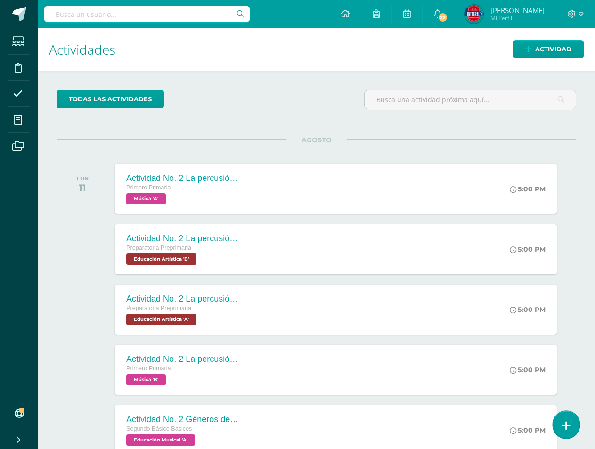
click at [566, 422] on icon at bounding box center [566, 425] width 8 height 11
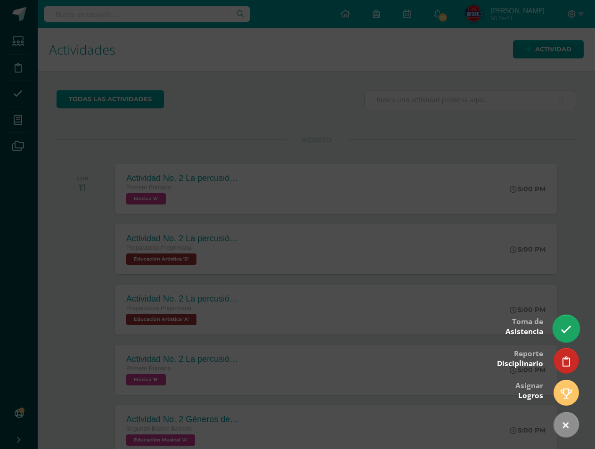
click at [565, 336] on link at bounding box center [566, 328] width 27 height 27
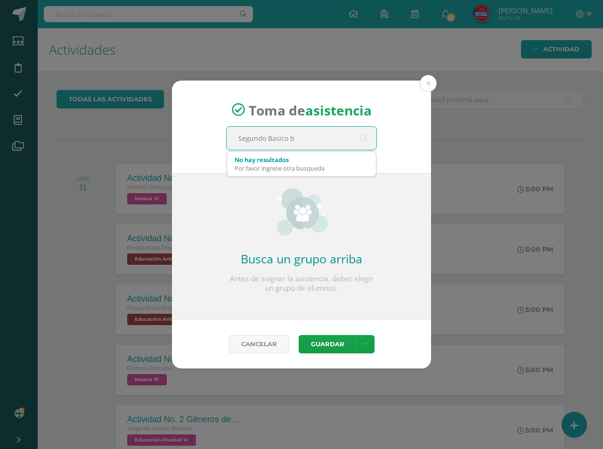
type input "Segundo Basico b"
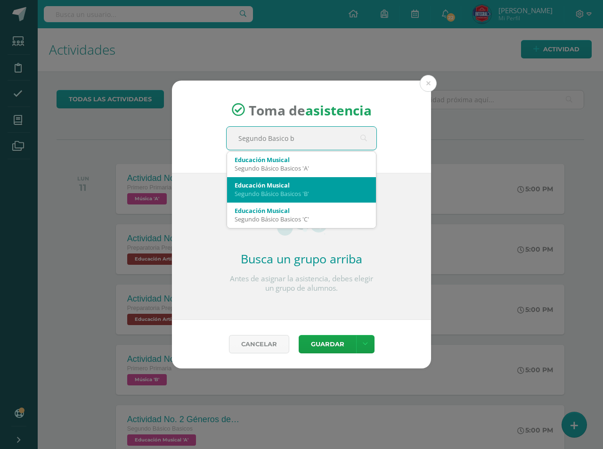
click at [273, 194] on div "Segundo Básico Basicos 'B'" at bounding box center [302, 193] width 134 height 8
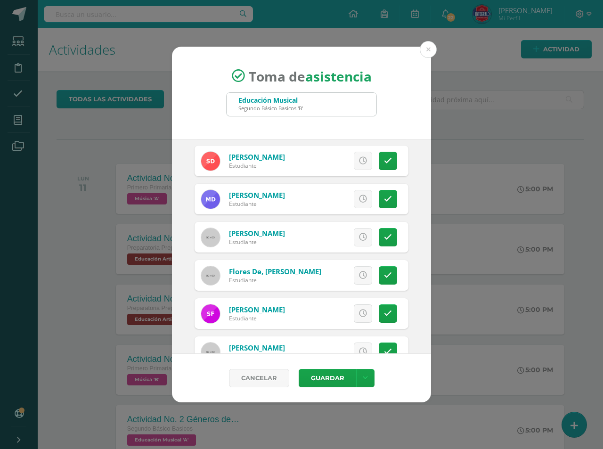
scroll to position [236, 0]
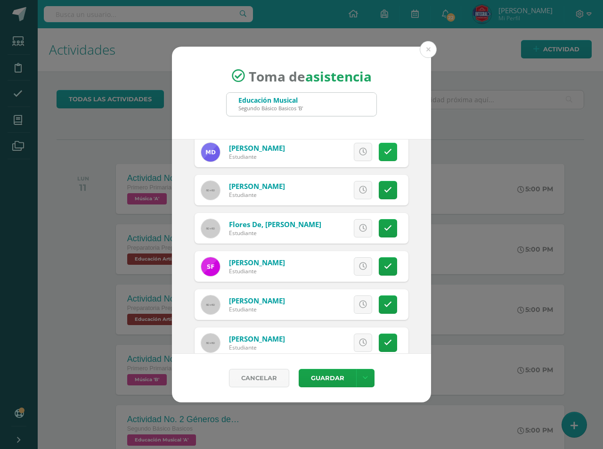
click at [387, 157] on link at bounding box center [388, 152] width 18 height 18
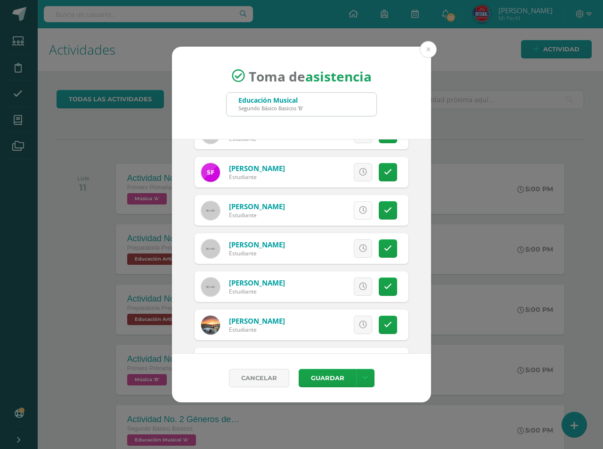
scroll to position [377, 0]
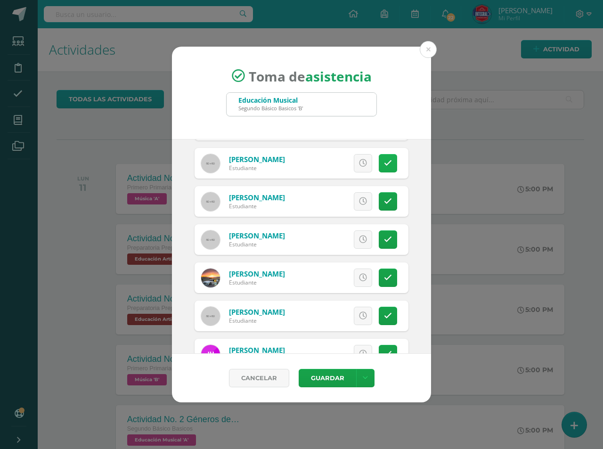
click at [384, 159] on icon at bounding box center [388, 163] width 8 height 8
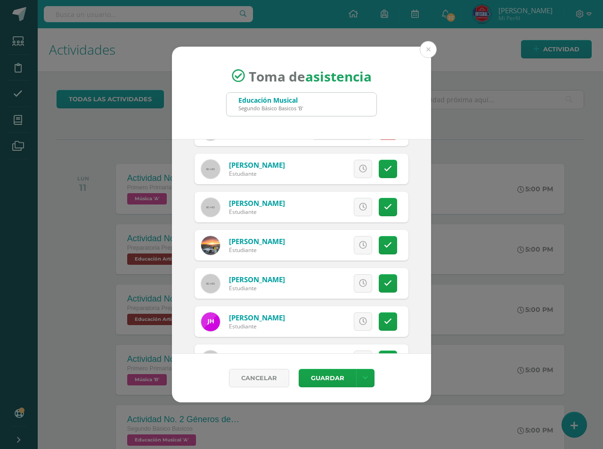
scroll to position [424, 0]
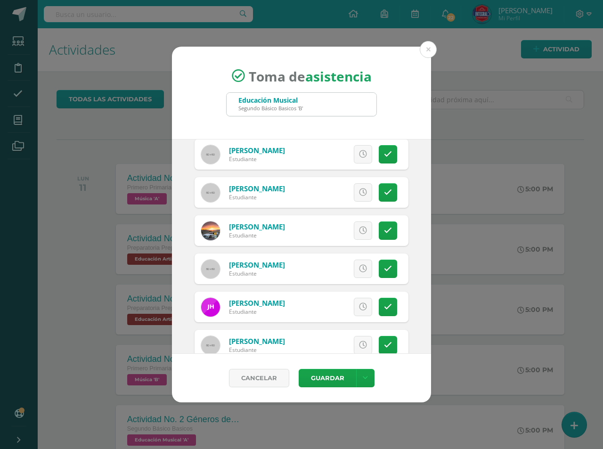
click at [368, 195] on div "Excusa Detalles sobre excusa: Añadir excusa a todas las inasistencias del día C…" at bounding box center [341, 192] width 136 height 31
click at [384, 195] on link at bounding box center [388, 192] width 18 height 18
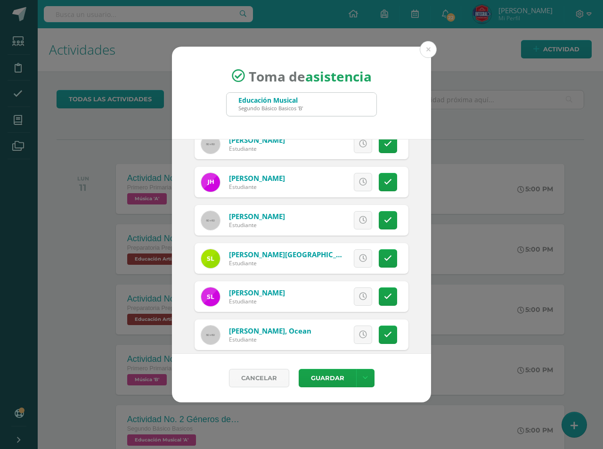
scroll to position [565, 0]
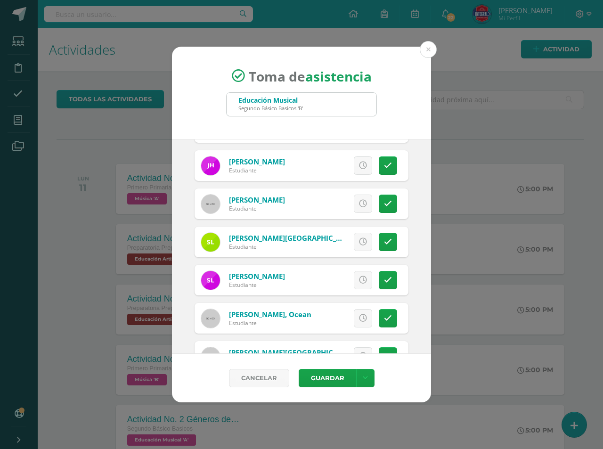
click at [390, 208] on div "Excusa Detalles sobre excusa: Añadir excusa a todas las inasistencias del día C…" at bounding box center [341, 203] width 136 height 31
click at [386, 207] on link at bounding box center [388, 204] width 18 height 18
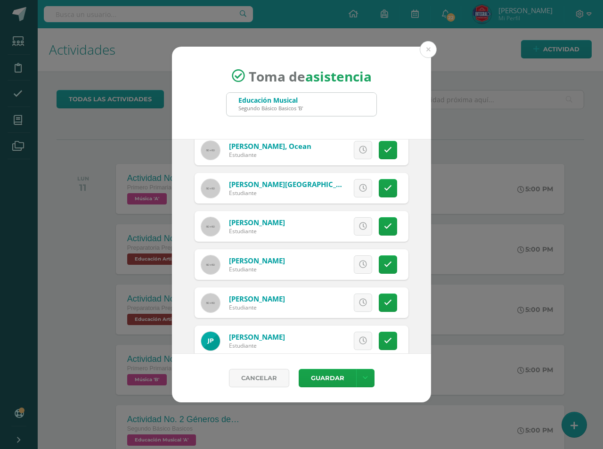
scroll to position [828, 0]
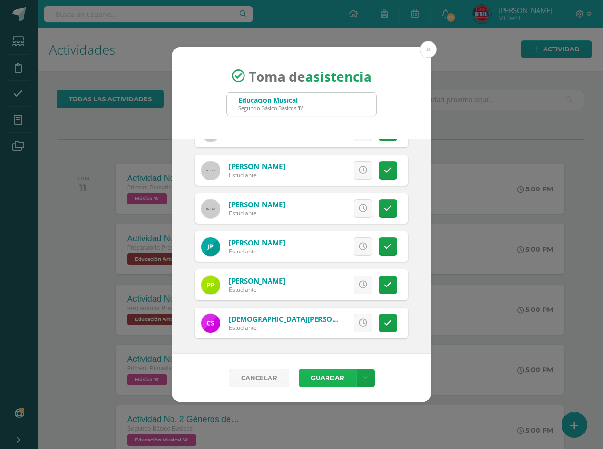
click at [330, 383] on button "Guardar" at bounding box center [327, 378] width 57 height 18
